Goal: Find specific page/section: Find specific page/section

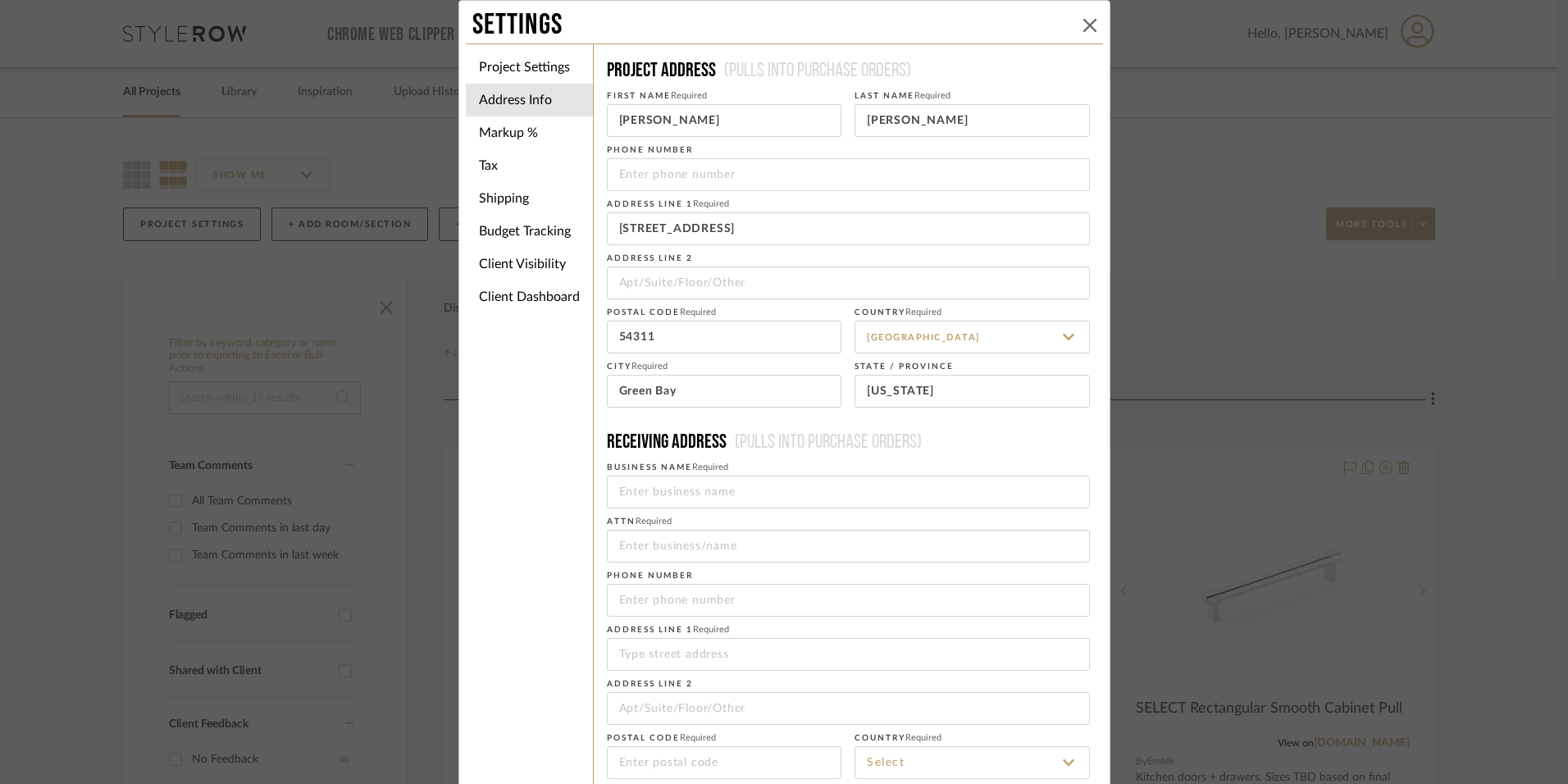
click at [1089, 19] on icon at bounding box center [1089, 25] width 13 height 13
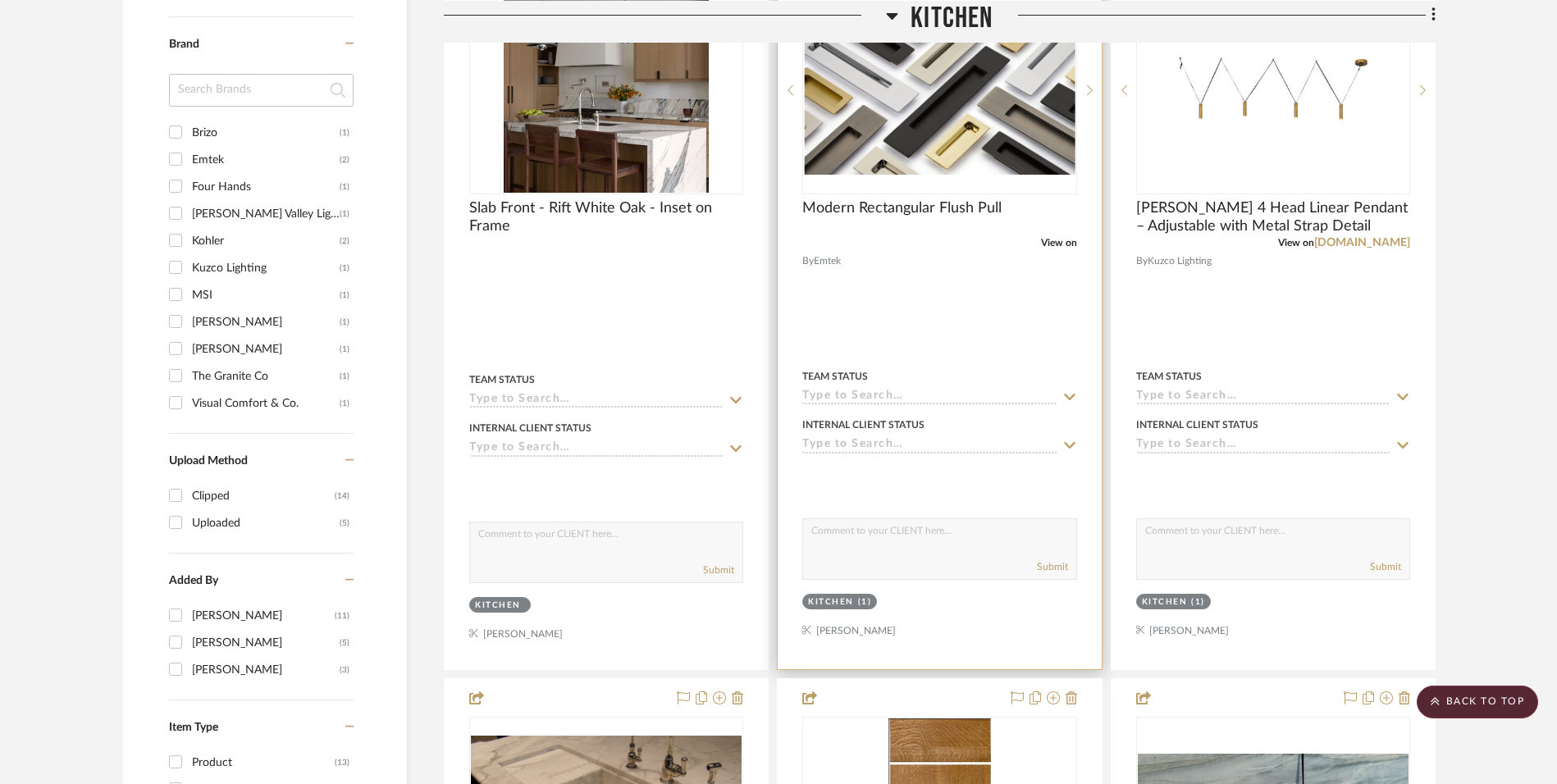
scroll to position [1148, 0]
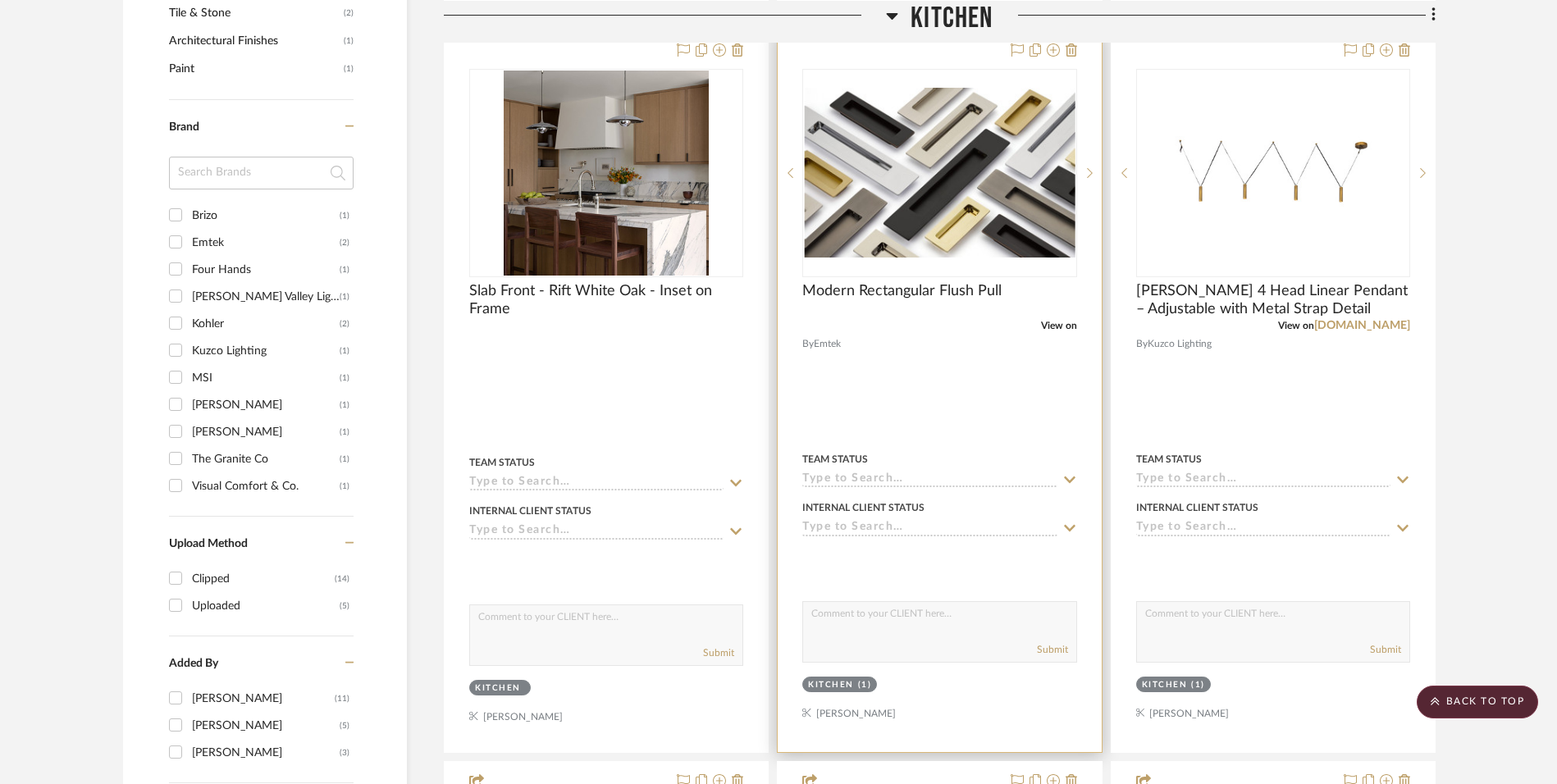
click at [907, 340] on div at bounding box center [939, 391] width 323 height 720
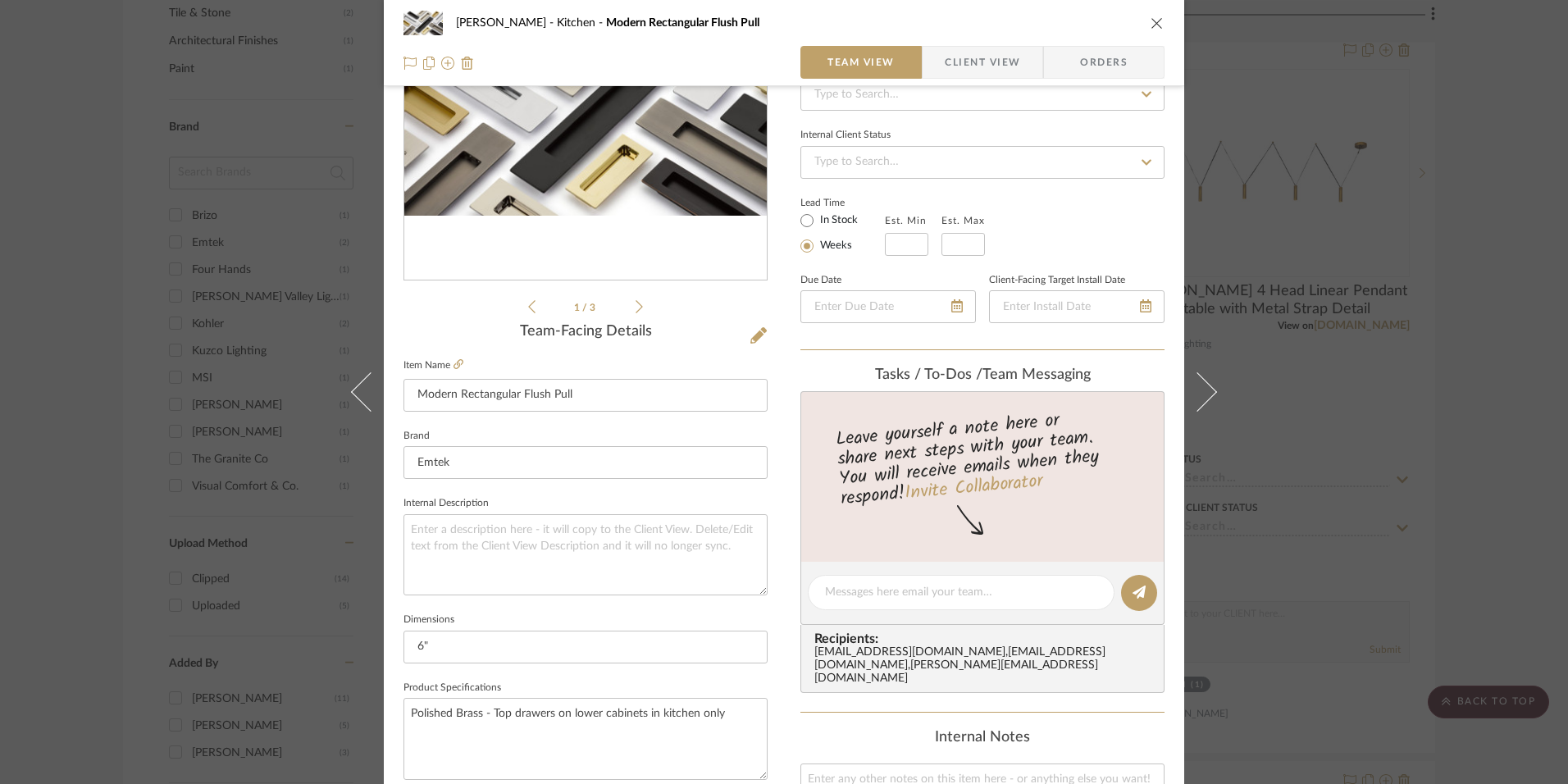
scroll to position [246, 0]
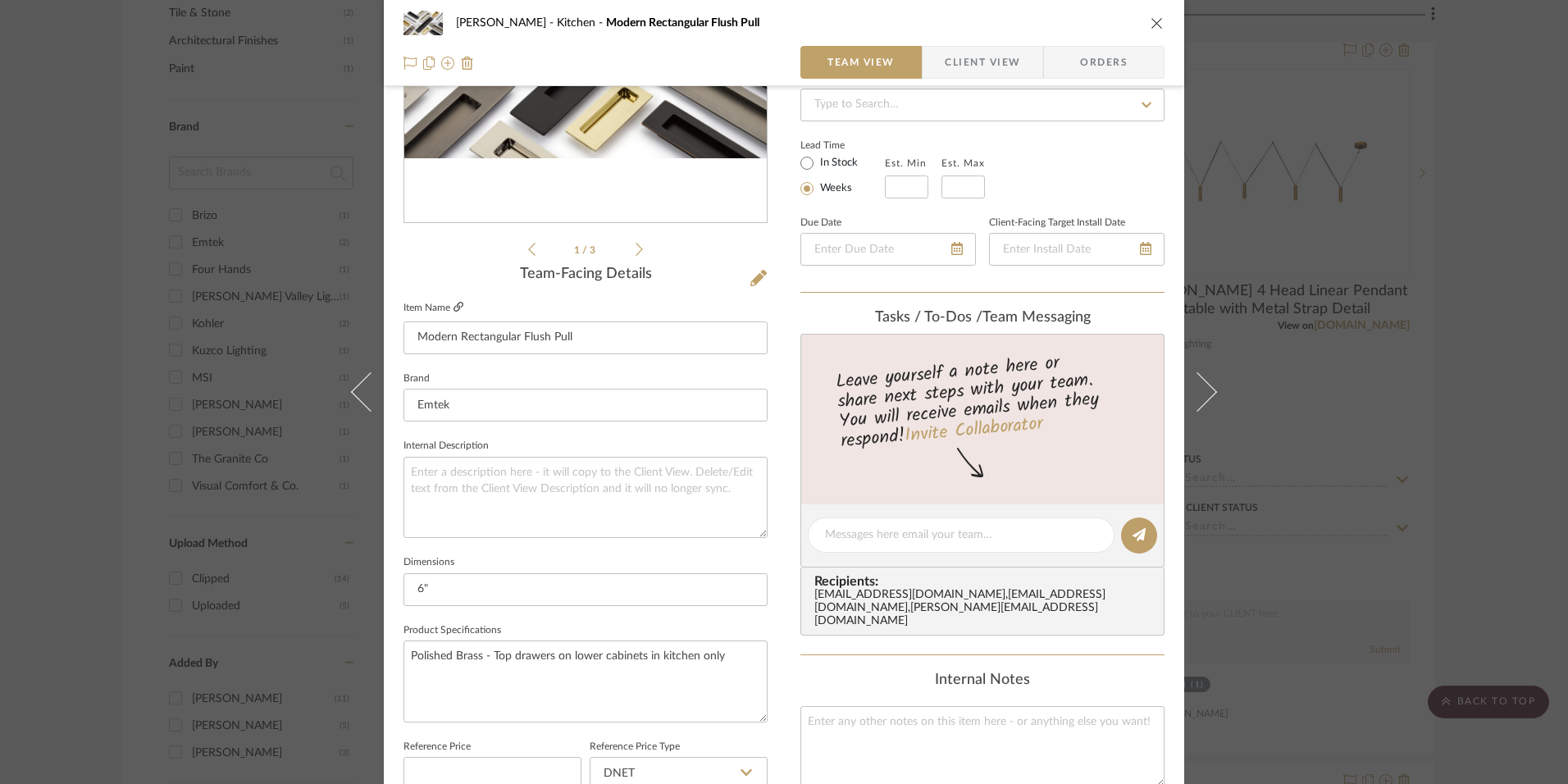
click at [453, 309] on icon at bounding box center [458, 306] width 10 height 10
click at [454, 306] on icon at bounding box center [458, 306] width 10 height 10
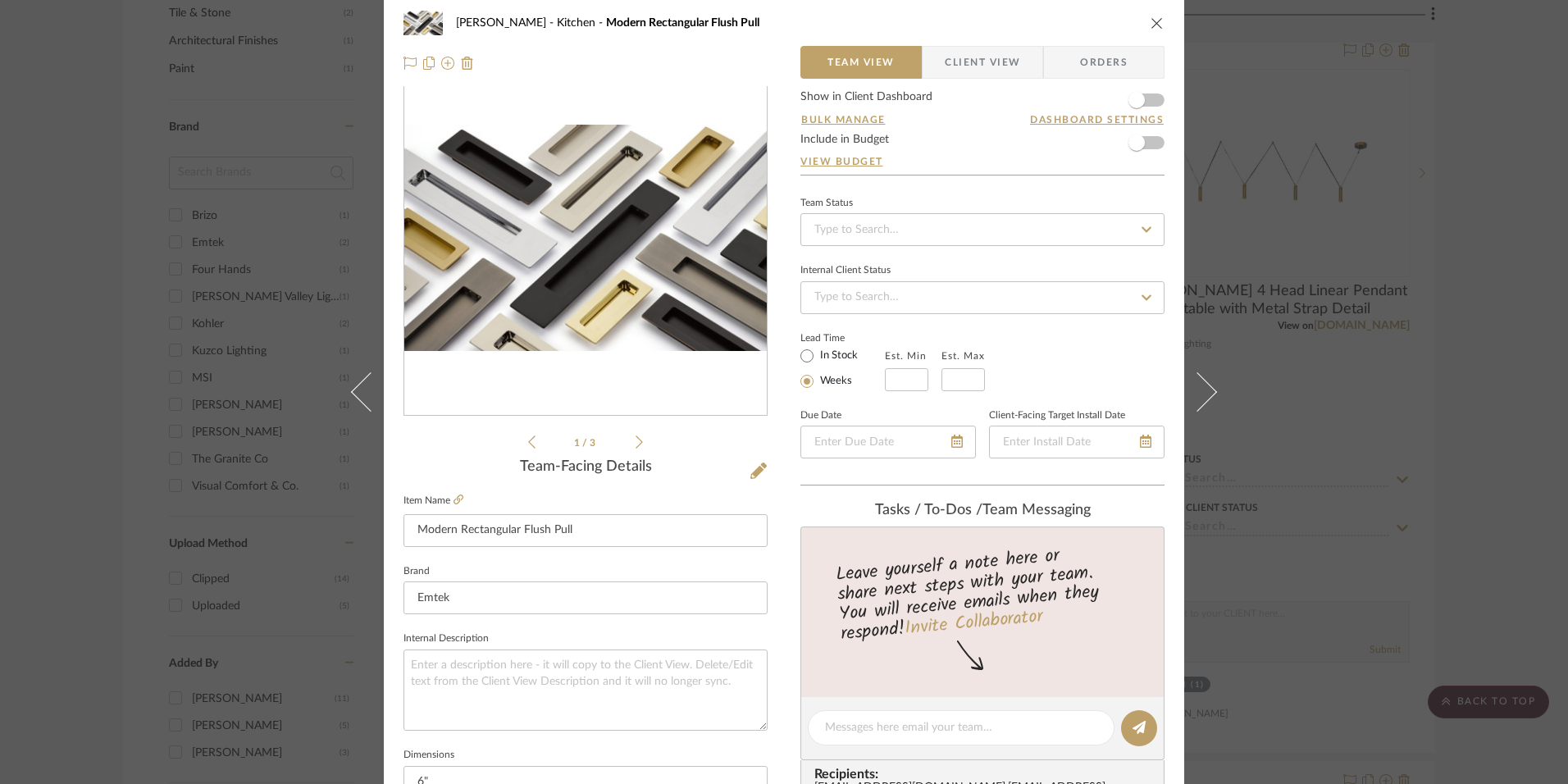
scroll to position [0, 0]
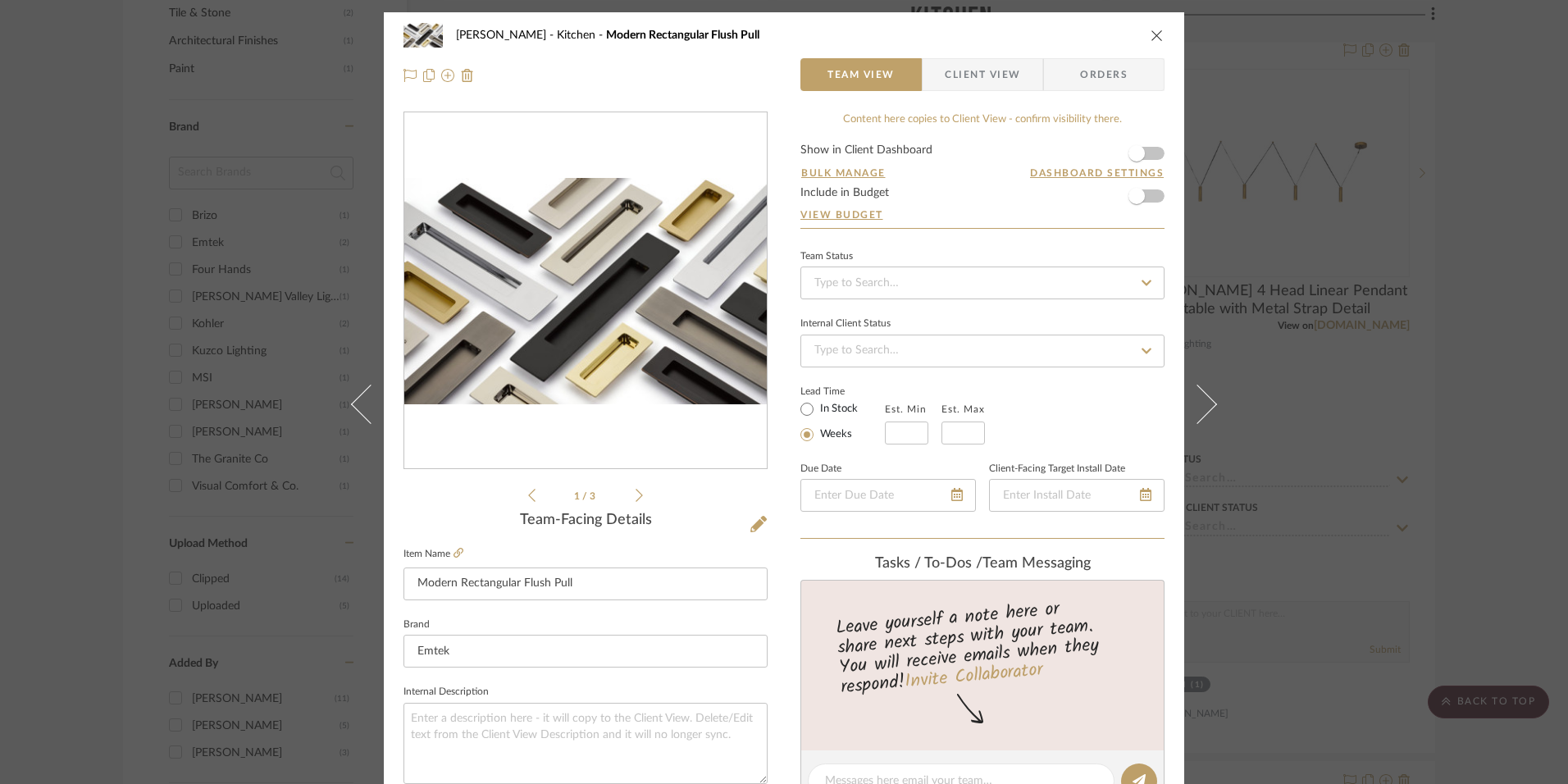
click at [1150, 35] on icon "close" at bounding box center [1157, 36] width 13 height 13
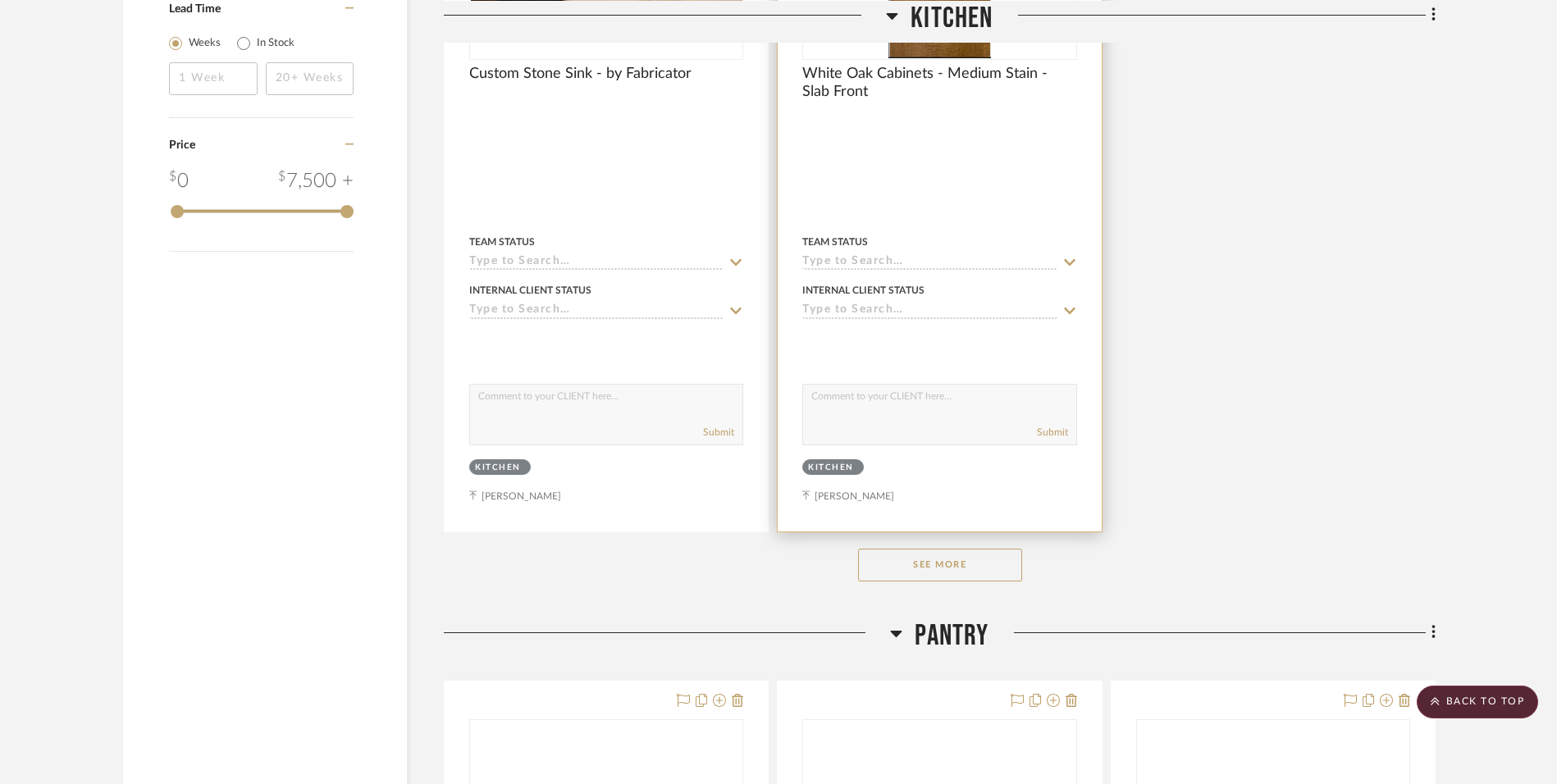
scroll to position [2132, 0]
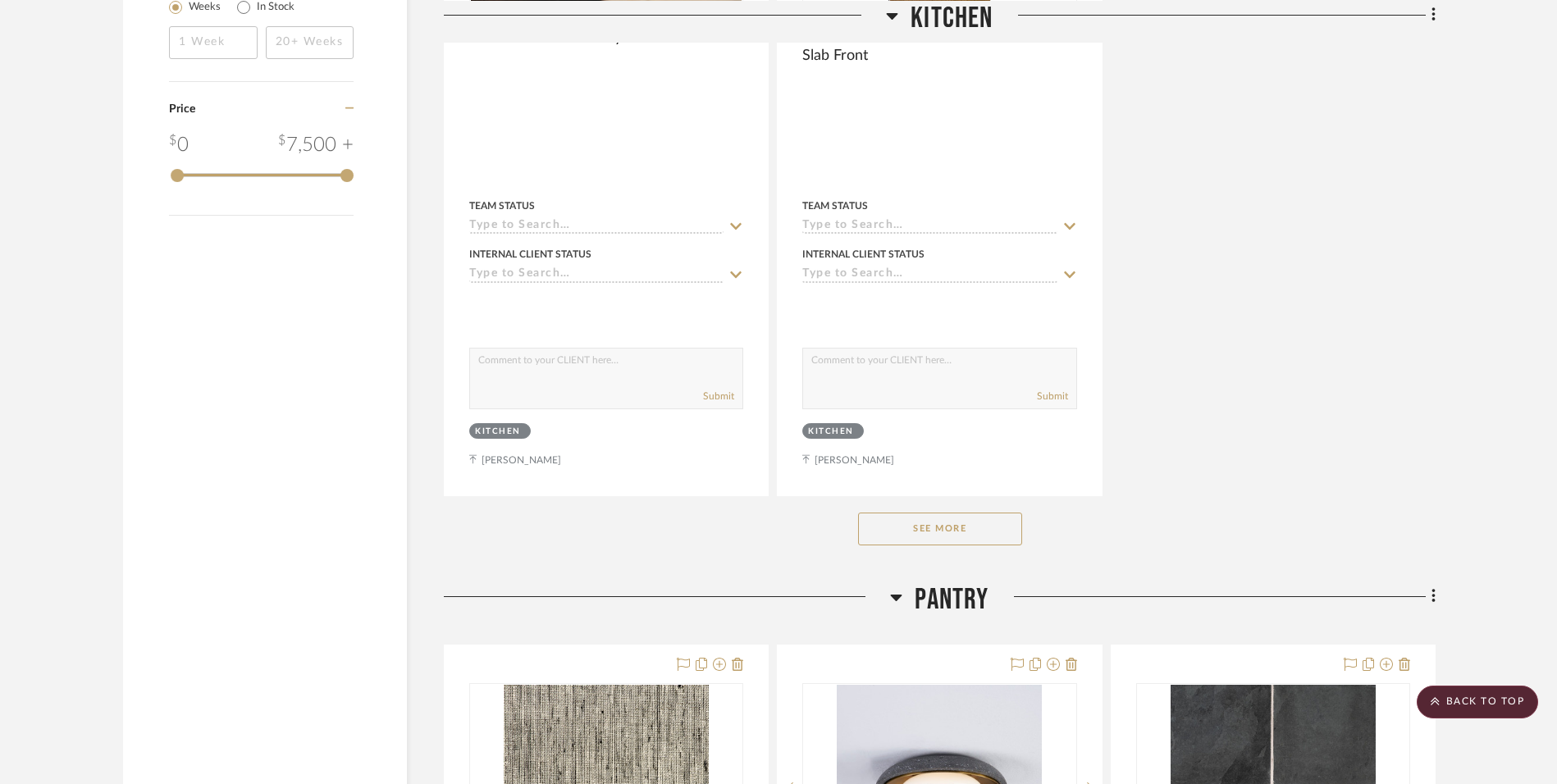
click at [958, 530] on button "See More" at bounding box center [940, 528] width 164 height 33
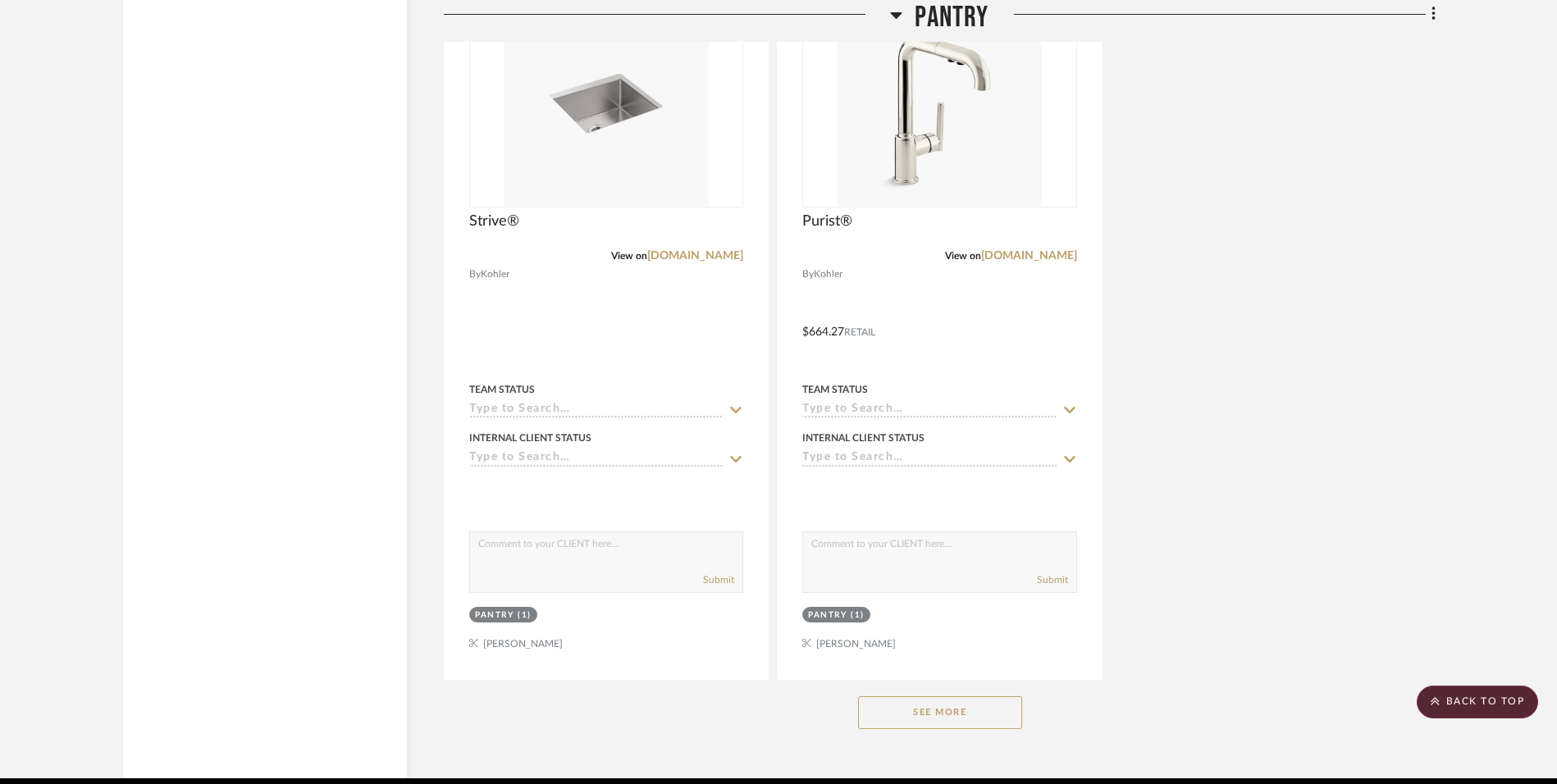
scroll to position [5002, 0]
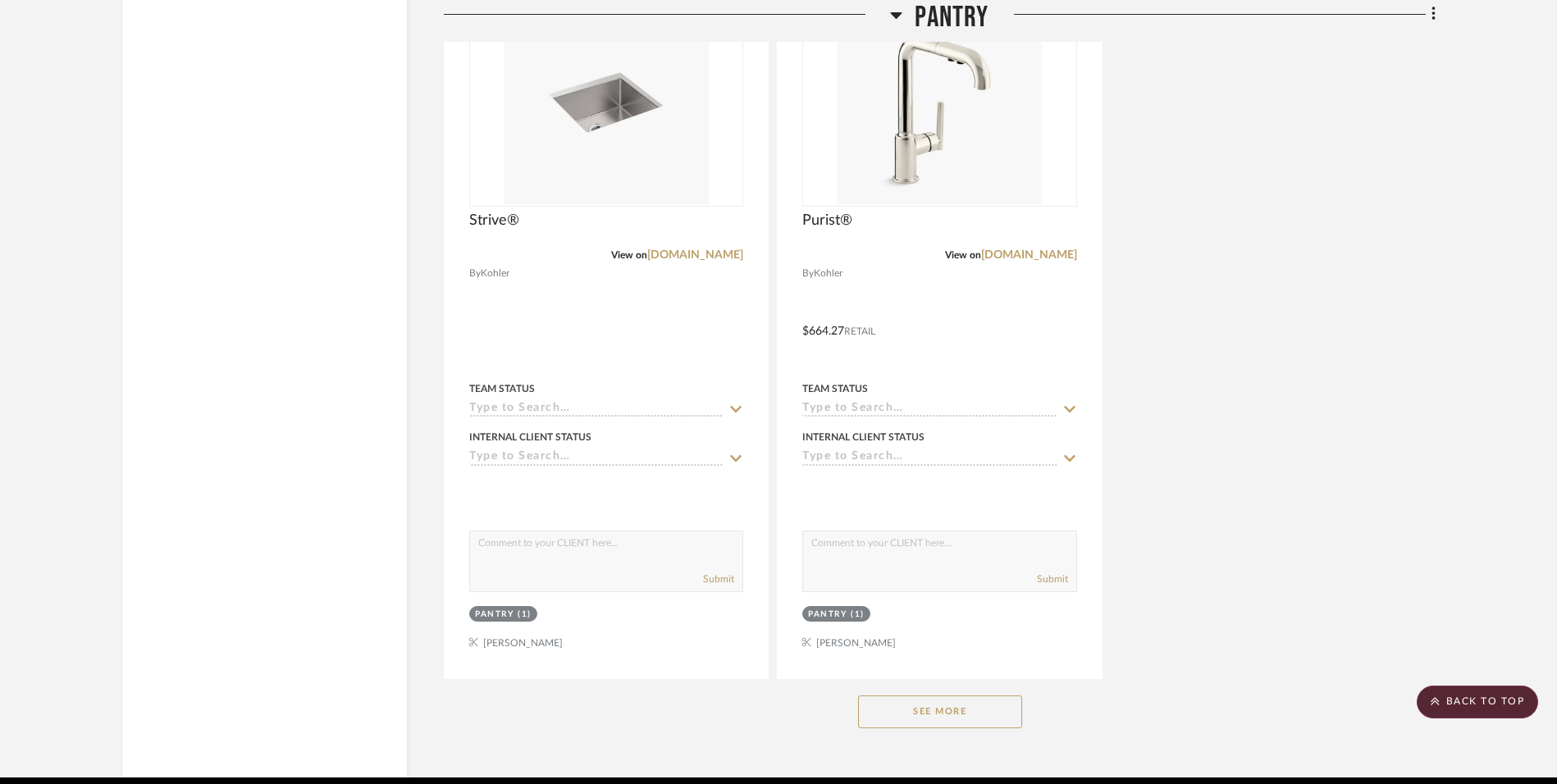
click at [951, 703] on button "See More" at bounding box center [940, 711] width 164 height 33
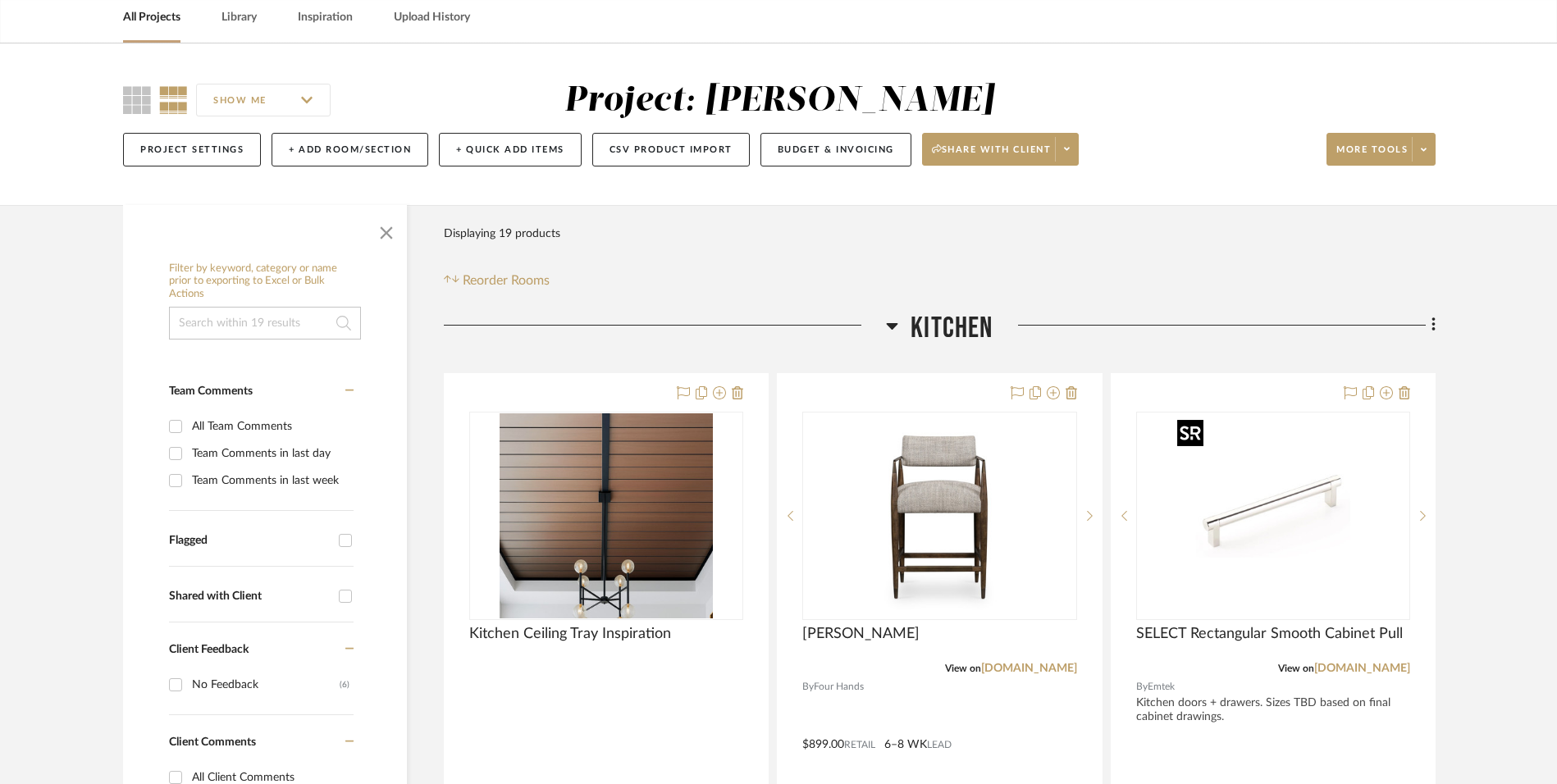
scroll to position [0, 0]
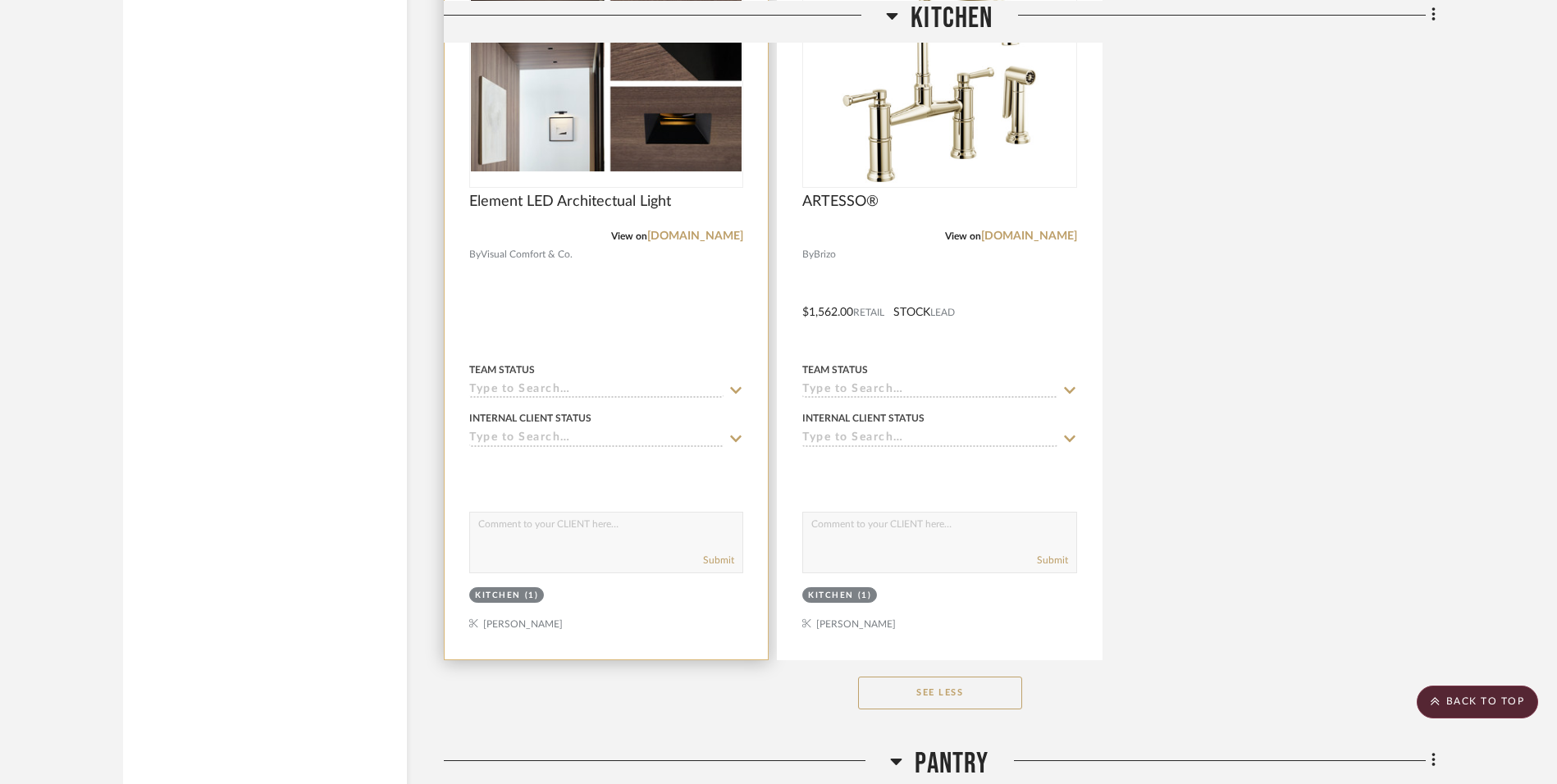
scroll to position [2542, 0]
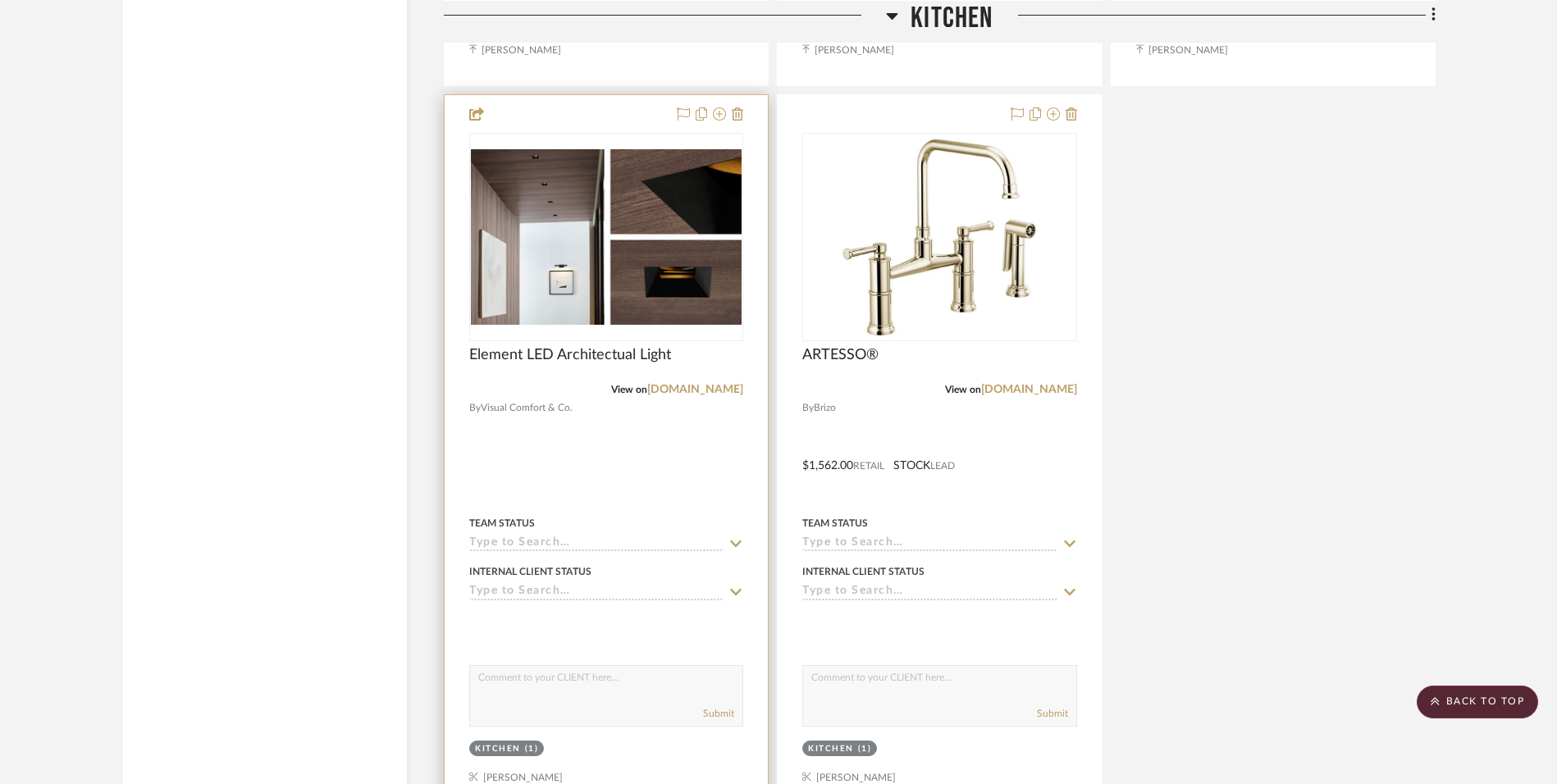
click at [635, 436] on div at bounding box center [605, 454] width 323 height 717
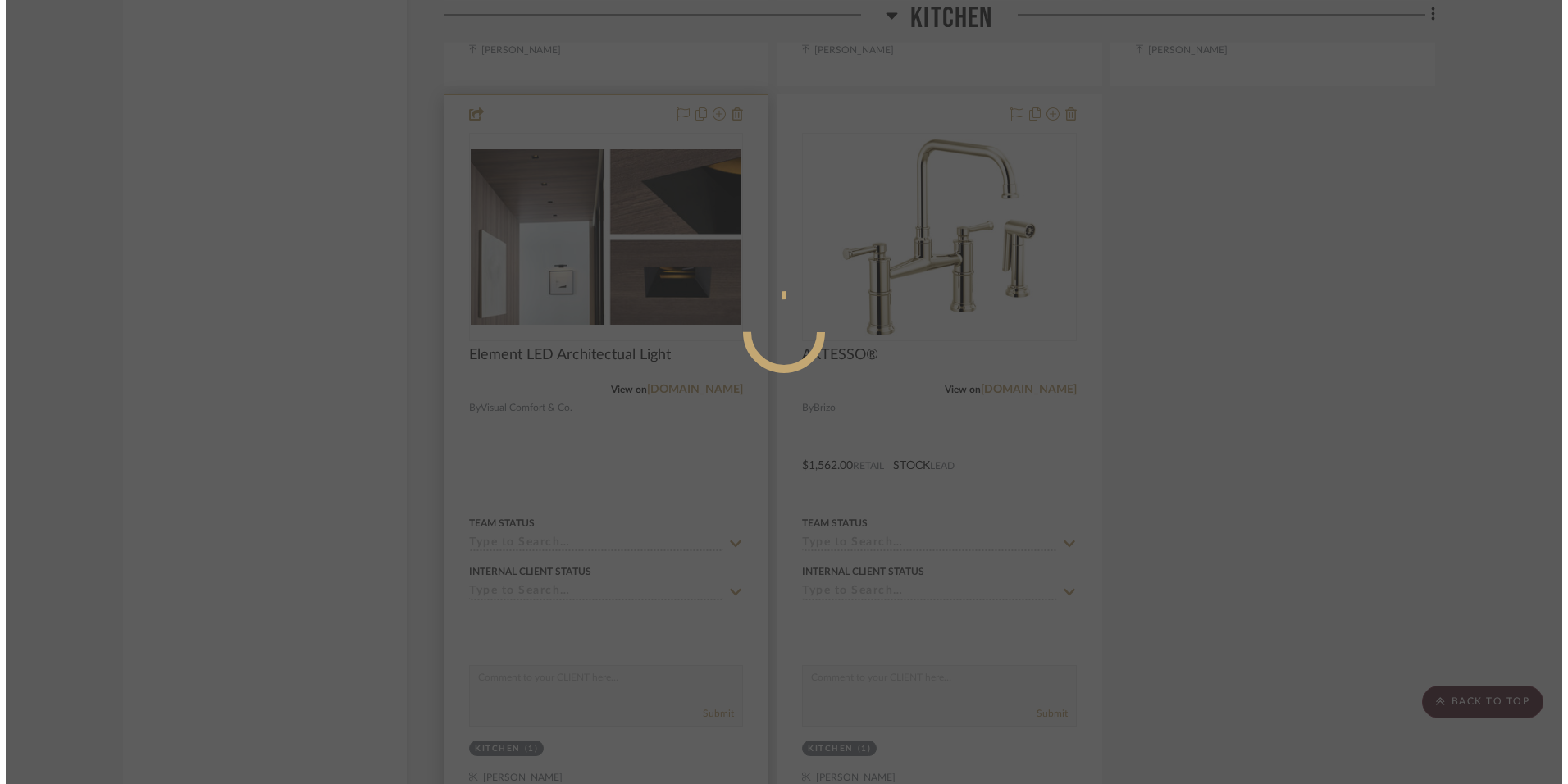
scroll to position [0, 0]
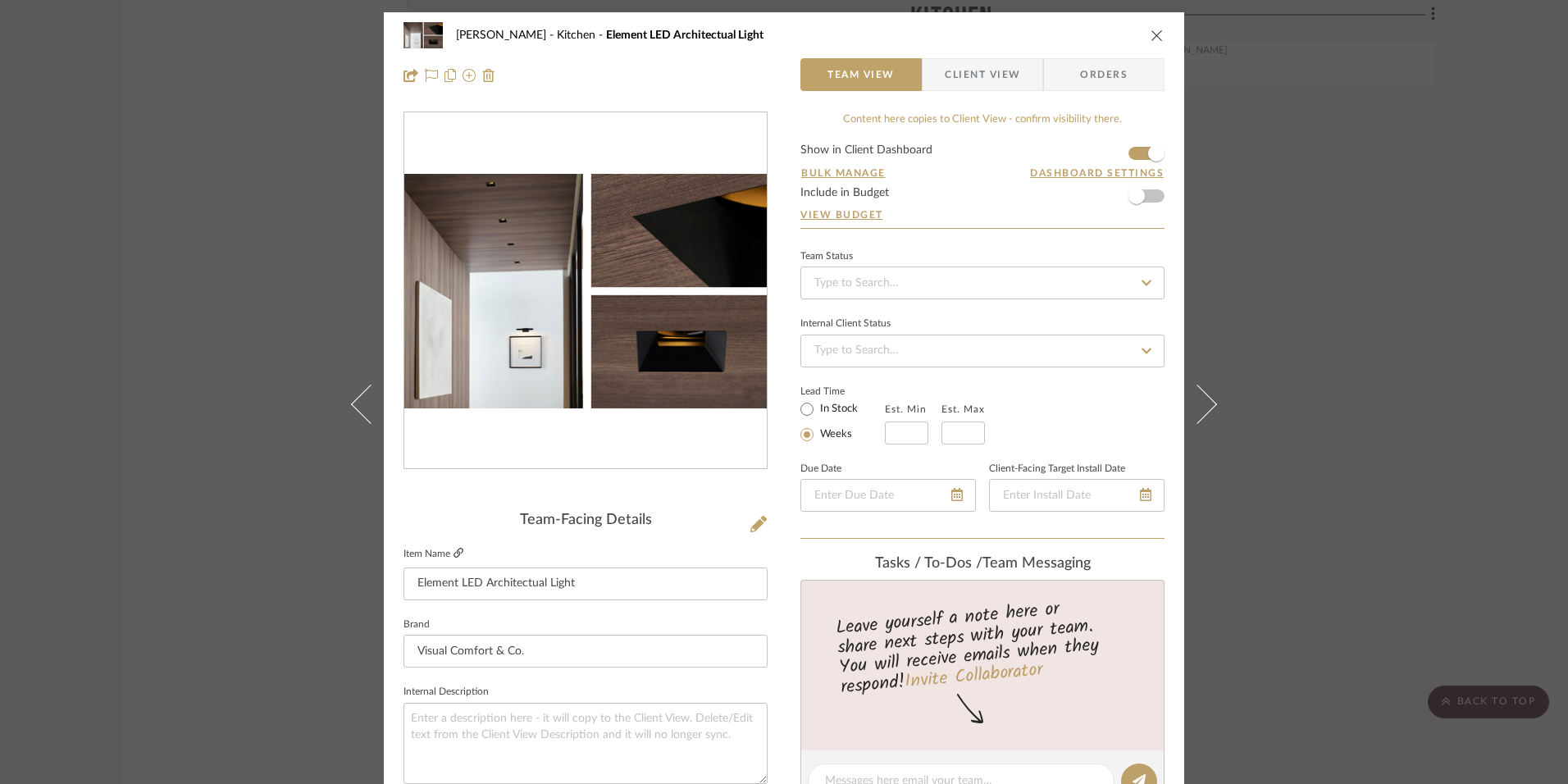
click at [453, 553] on icon at bounding box center [458, 553] width 10 height 10
